Goal: Task Accomplishment & Management: Manage account settings

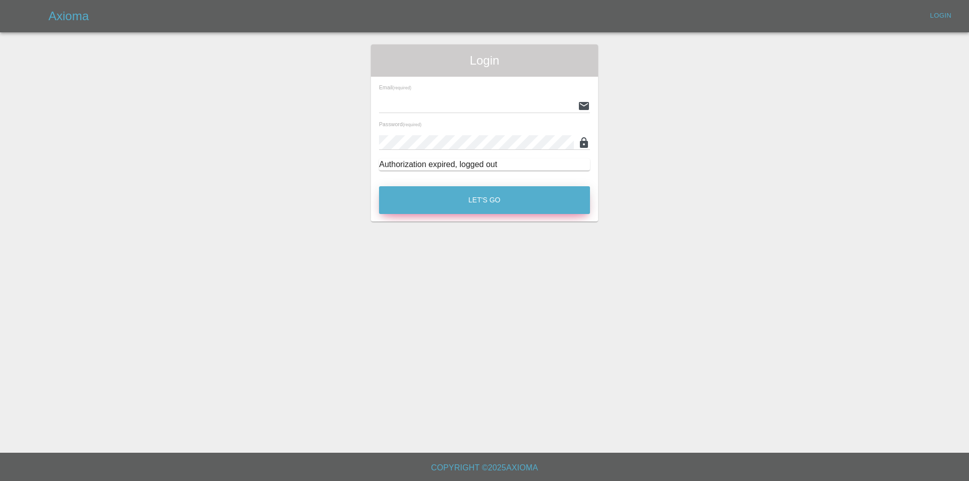
type input "[EMAIL_ADDRESS][DOMAIN_NAME]"
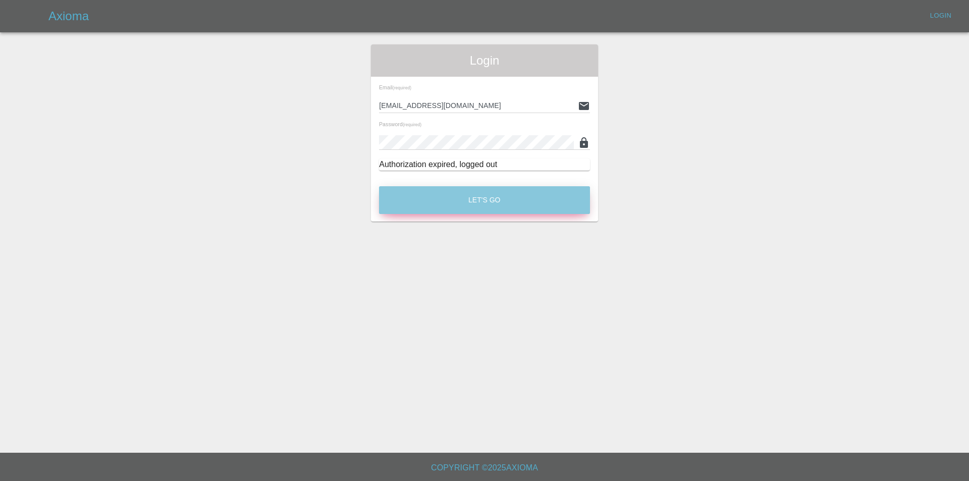
click at [487, 201] on button "Let's Go" at bounding box center [484, 200] width 211 height 28
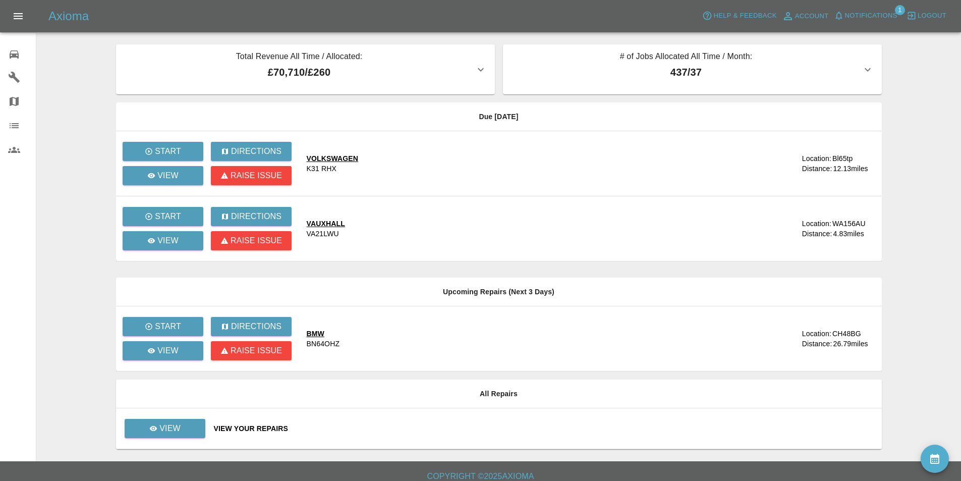
click at [857, 11] on span "Notifications" at bounding box center [871, 16] width 52 height 12
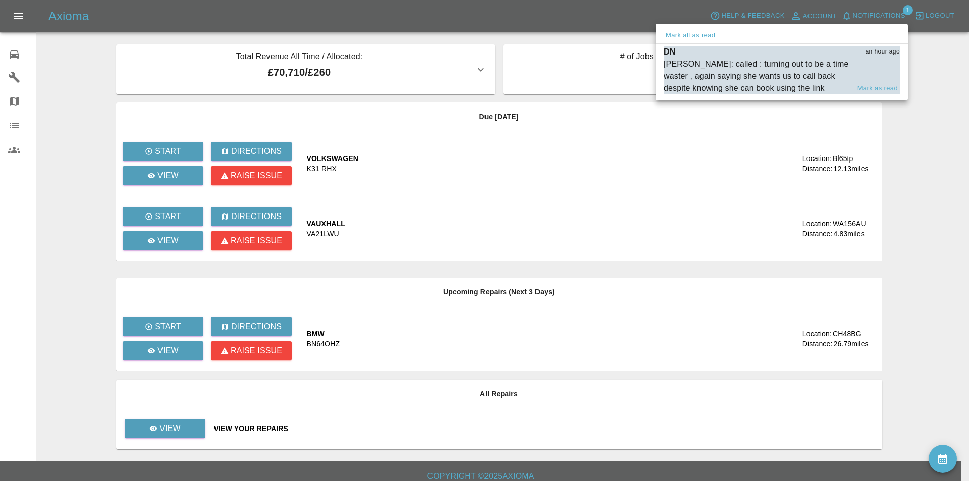
click at [807, 53] on div "DN an hour ago" at bounding box center [782, 52] width 236 height 12
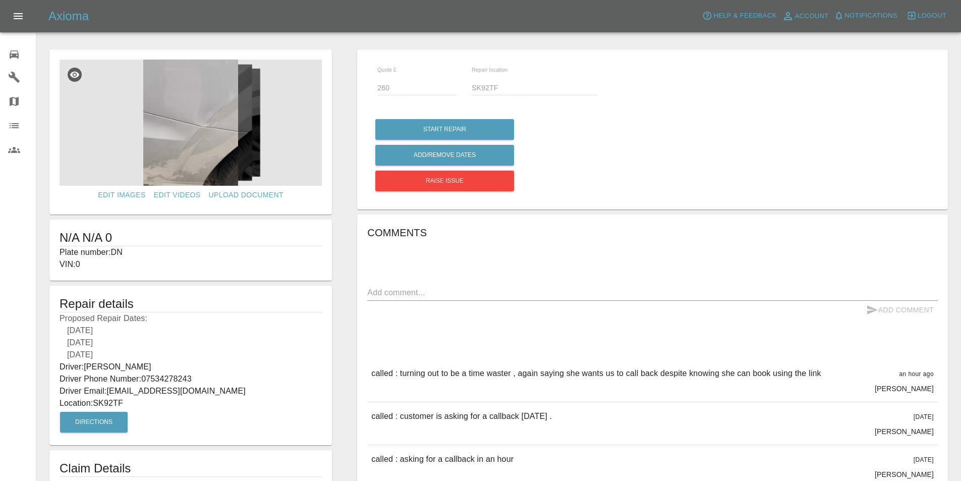
click at [11, 54] on icon at bounding box center [14, 54] width 9 height 8
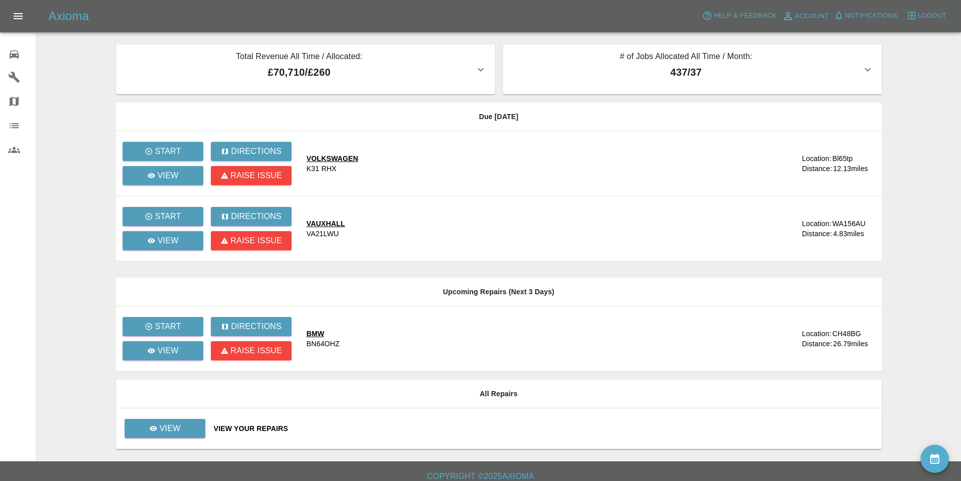
click at [64, 70] on main "Total Revenue All Time / Allocated: £70,710 / £260 Sprayway Smart Repairs NW : …" at bounding box center [480, 230] width 961 height 461
